Goal: Task Accomplishment & Management: Use online tool/utility

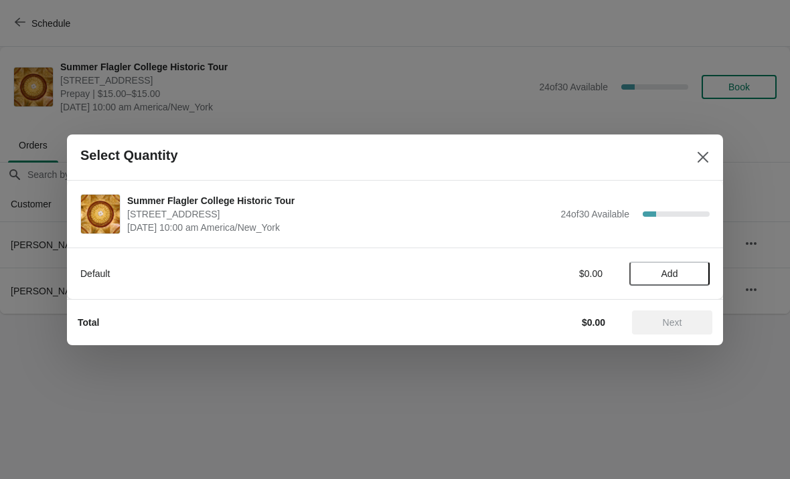
click at [676, 270] on span "Add" at bounding box center [669, 273] width 17 height 11
click at [686, 275] on icon at bounding box center [692, 273] width 14 height 14
click at [678, 327] on span "Next" at bounding box center [671, 322] width 19 height 11
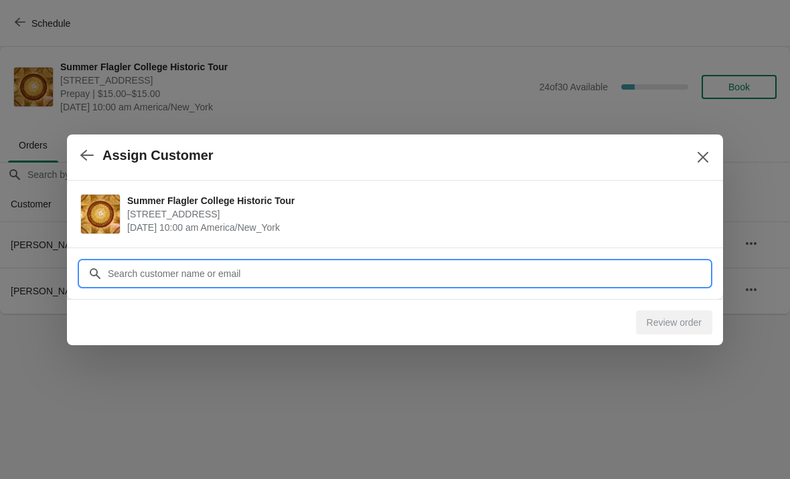
click at [183, 276] on input "Customer" at bounding box center [408, 274] width 602 height 24
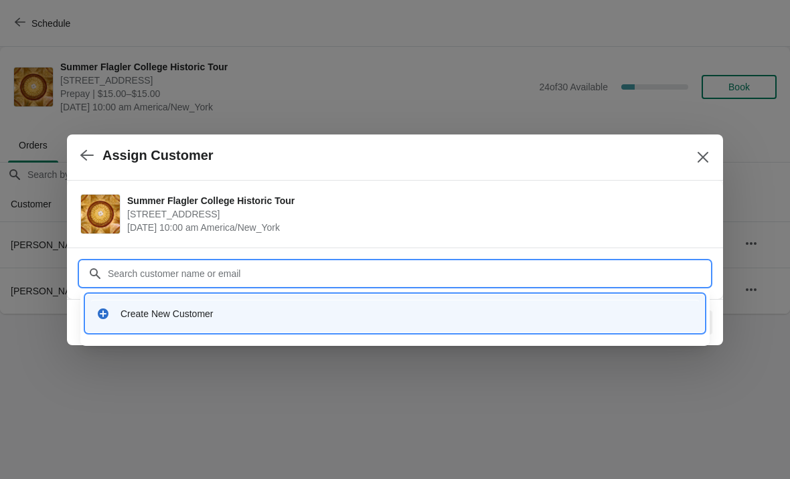
click at [145, 320] on div "Create New Customer" at bounding box center [406, 313] width 573 height 13
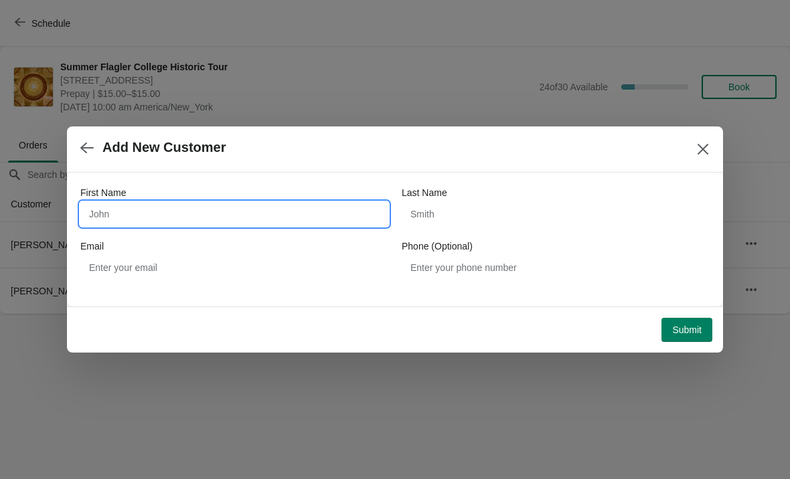
click at [102, 209] on input "First Name" at bounding box center [234, 214] width 308 height 24
type input "[PERSON_NAME]"
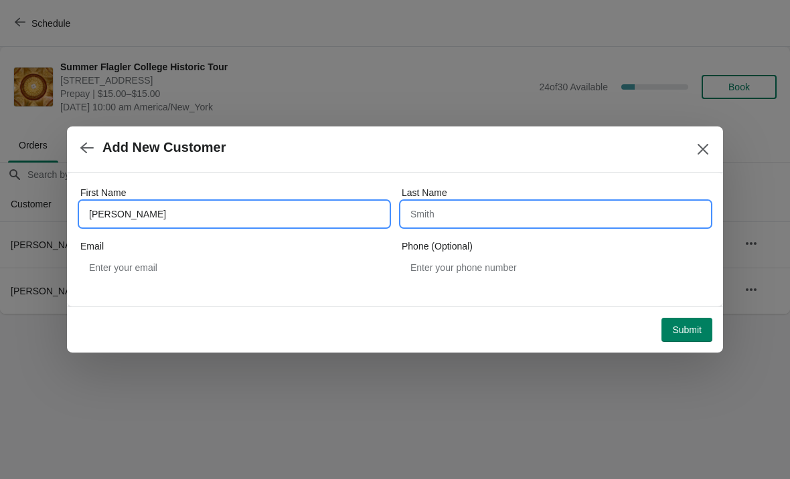
click at [513, 213] on input "Last Name" at bounding box center [555, 214] width 308 height 24
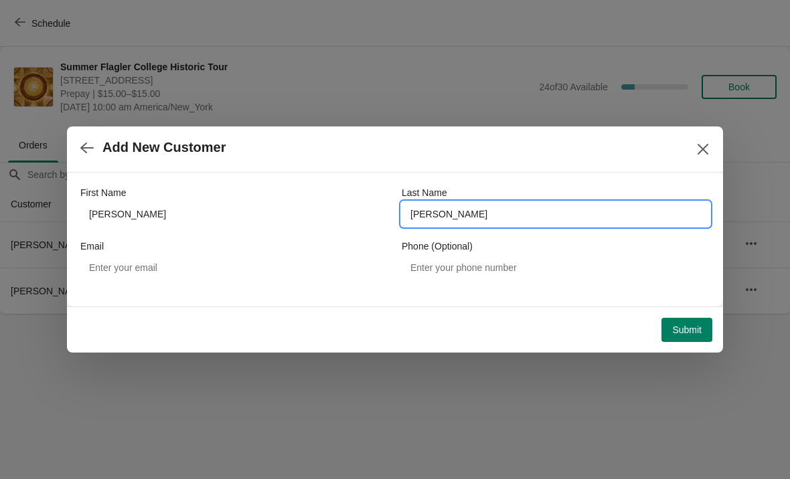
type input "[PERSON_NAME]"
click at [569, 164] on div "Add New Customer" at bounding box center [395, 149] width 656 height 46
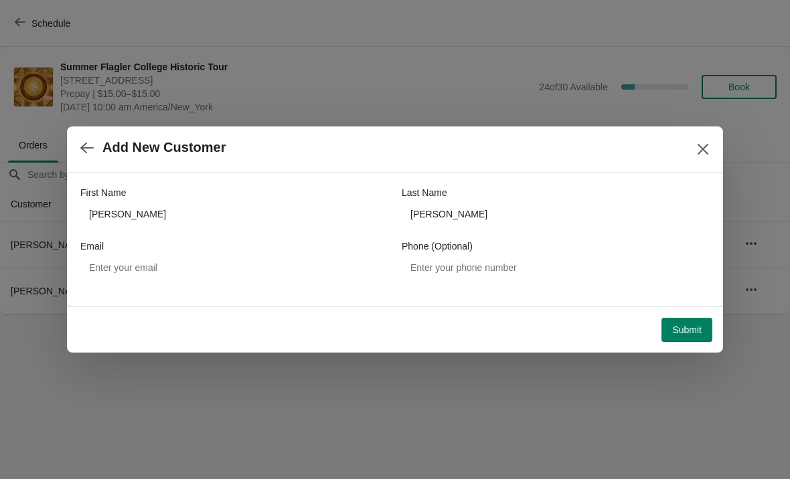
click at [678, 336] on button "Submit" at bounding box center [686, 330] width 51 height 24
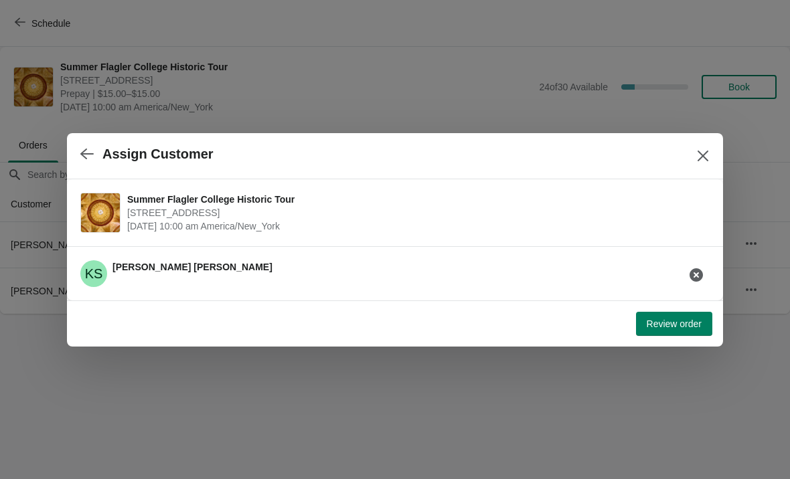
click at [686, 316] on button "Review order" at bounding box center [674, 324] width 76 height 24
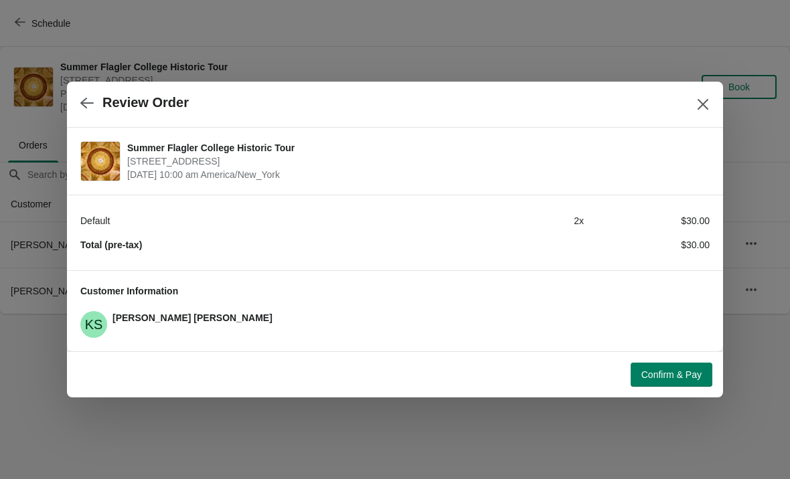
click at [705, 105] on icon "Close" at bounding box center [702, 104] width 13 height 13
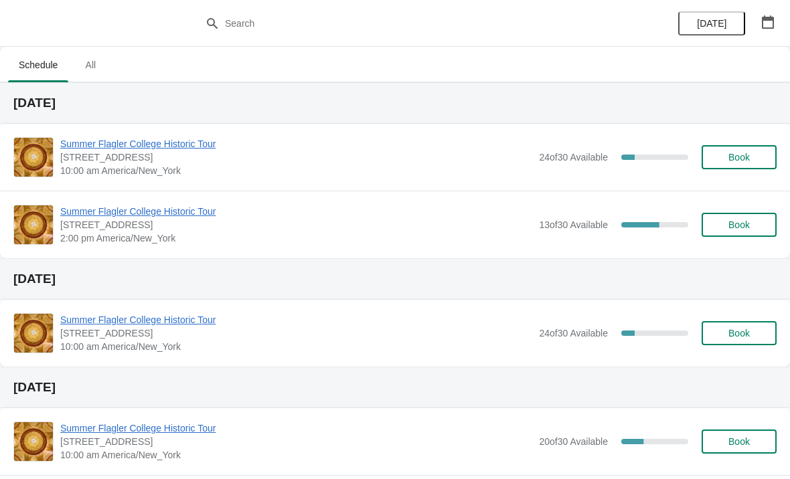
click at [168, 138] on span "Summer Flagler College Historic Tour" at bounding box center [296, 143] width 472 height 13
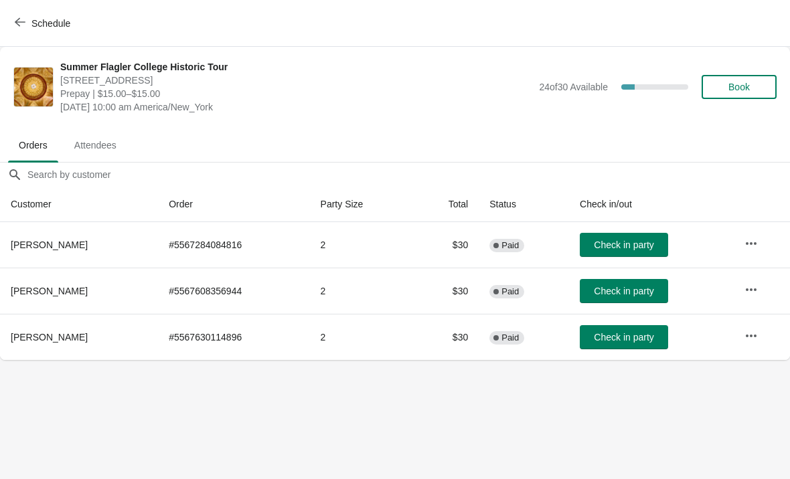
click at [620, 253] on button "Check in party" at bounding box center [623, 245] width 88 height 24
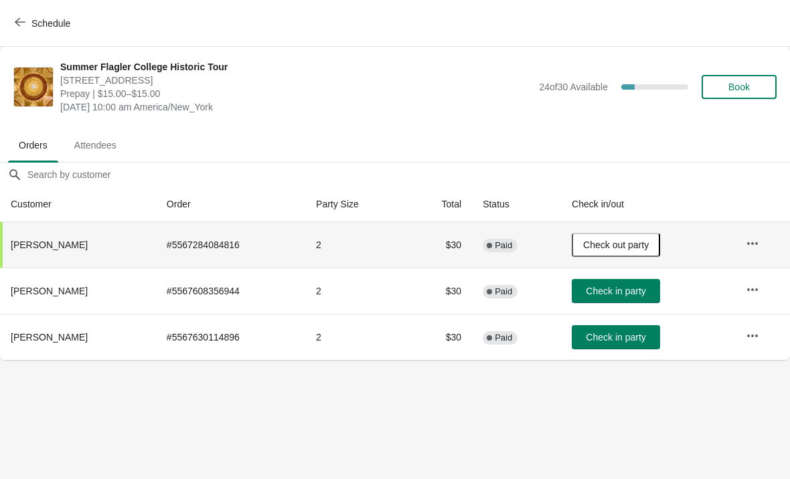
click at [617, 299] on button "Check in party" at bounding box center [615, 291] width 88 height 24
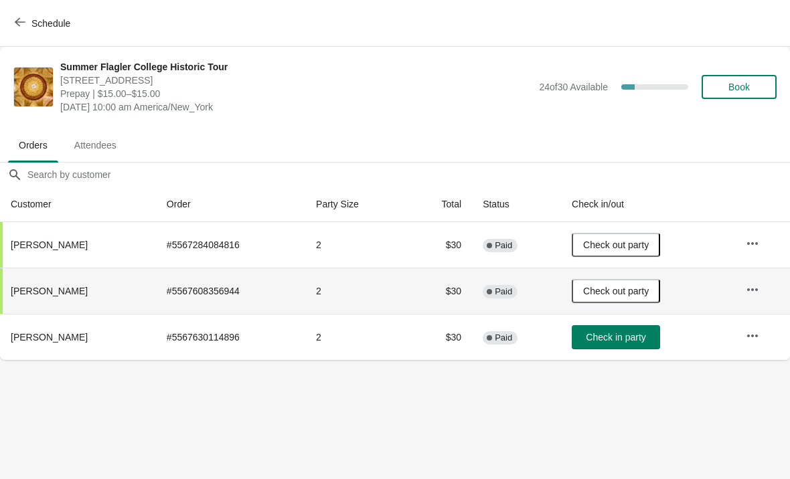
click at [606, 345] on button "Check in party" at bounding box center [615, 337] width 88 height 24
